Goal: Use online tool/utility: Utilize a website feature to perform a specific function

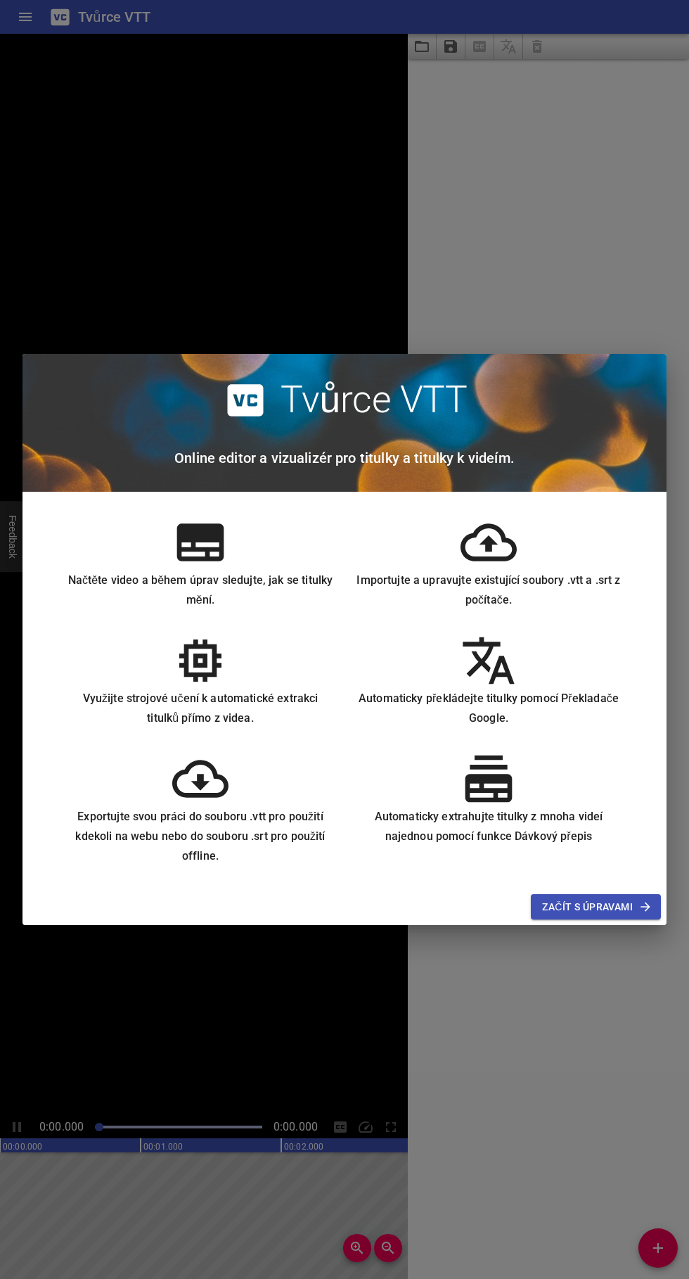
click at [277, 189] on div "Tvůrce VTT Online editor a vizualizér pro titulky a titulky k videím. Načtěte v…" at bounding box center [344, 639] width 689 height 1279
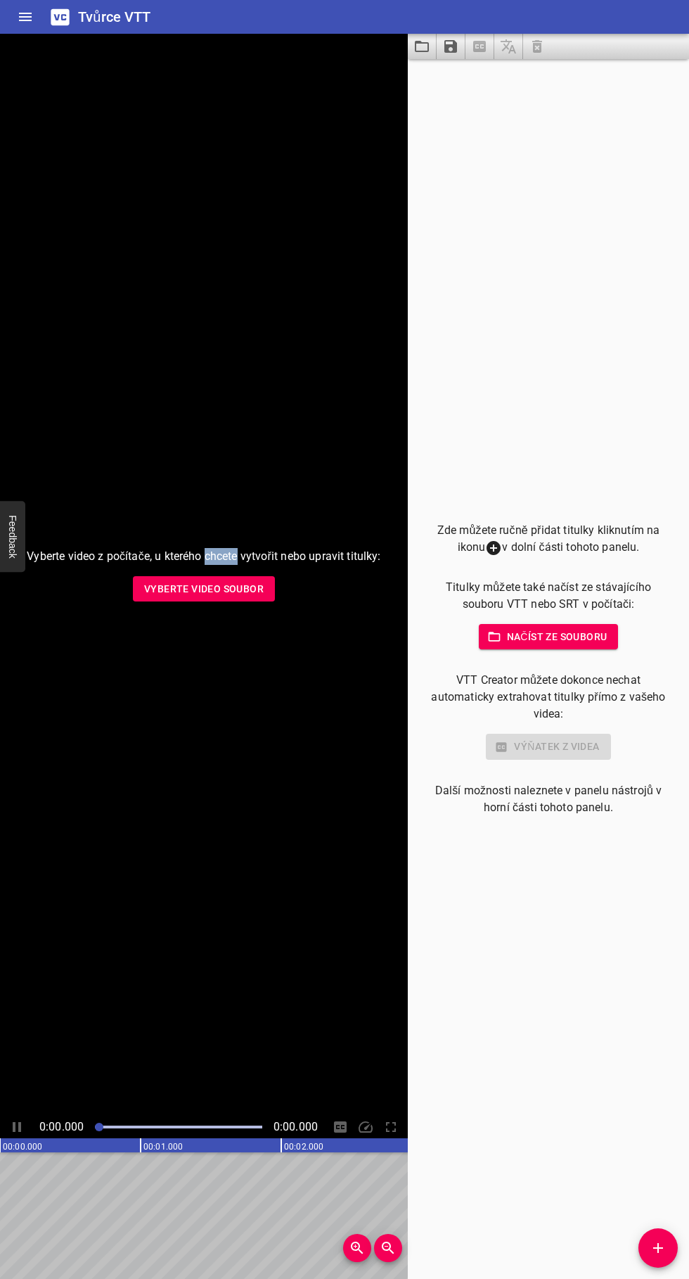
click at [291, 186] on div "Vyberte video z počítače, u kterého chcete vytvořit nebo upravit titulky: Vyber…" at bounding box center [204, 575] width 408 height 1082
click at [238, 77] on div "Vyberte video z počítače, u kterého chcete vytvořit nebo upravit titulky: Vyber…" at bounding box center [204, 575] width 408 height 1082
click at [522, 131] on div "Zde můžete ručně přidat titulky kliknutím na ikonu v dolní části tohoto panelu.…" at bounding box center [548, 669] width 281 height 1220
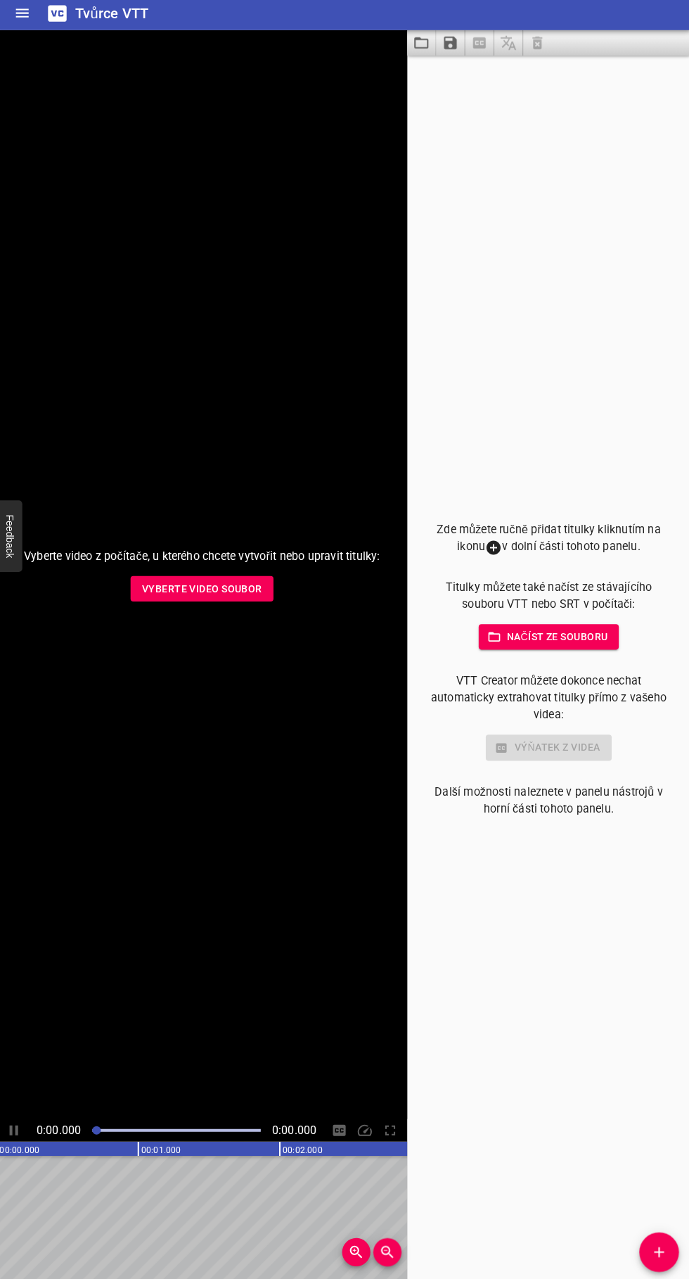
click at [604, 635] on font "Načíst ze souboru" at bounding box center [557, 636] width 101 height 11
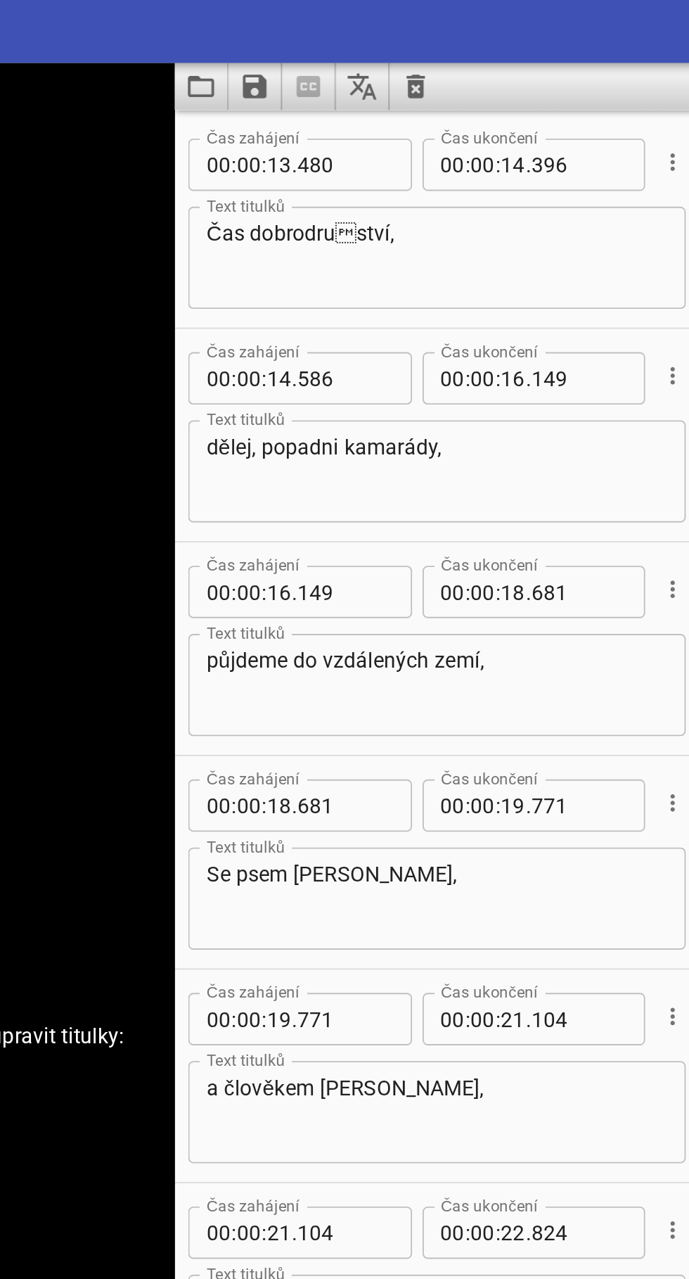
click at [512, 54] on icon "Přeložit titulky" at bounding box center [508, 46] width 17 height 17
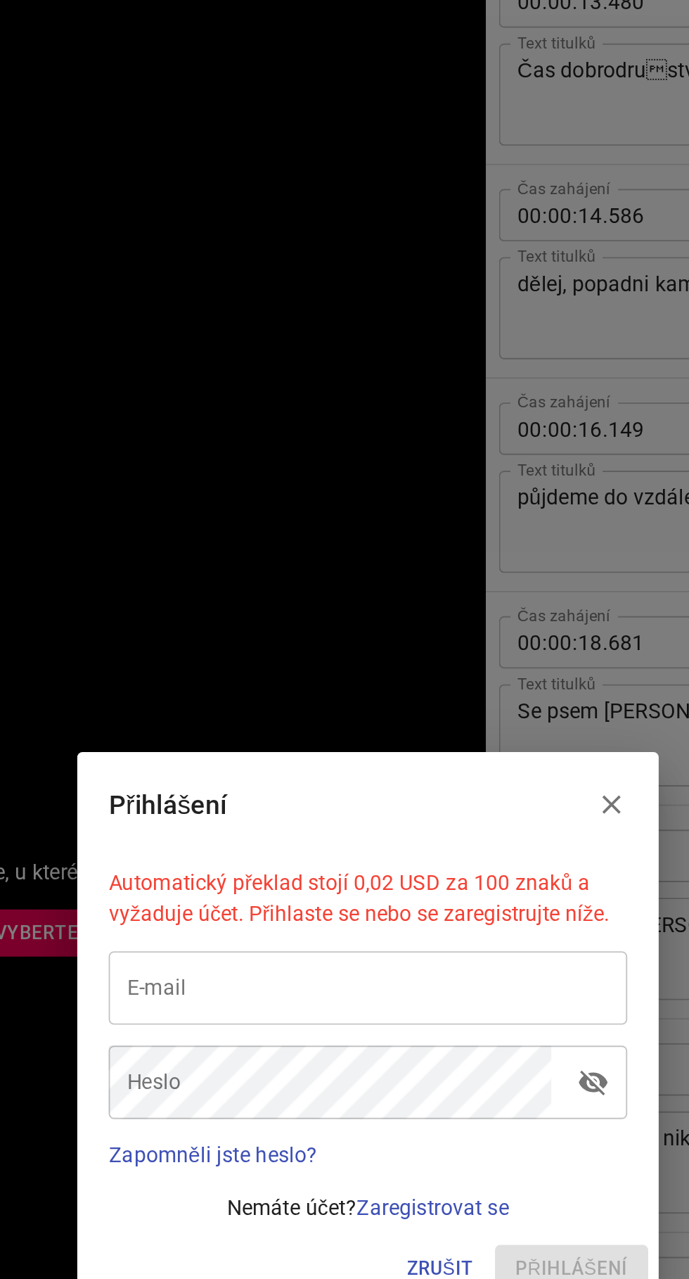
click at [483, 528] on icon "Blízko" at bounding box center [475, 519] width 17 height 17
